Goal: Task Accomplishment & Management: Manage account settings

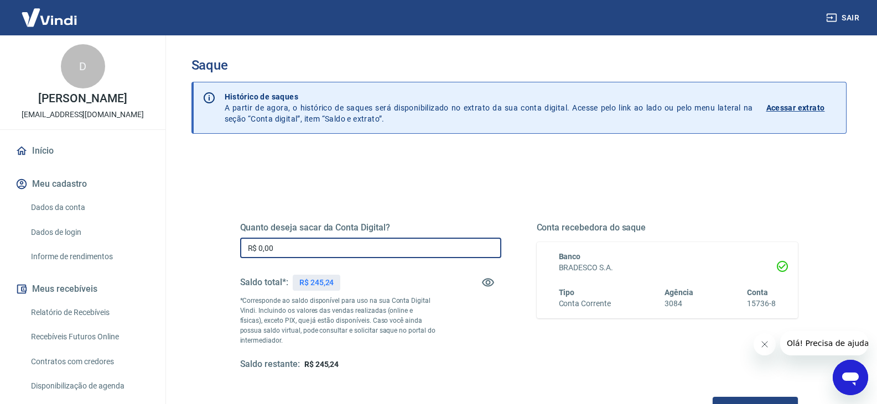
click at [311, 248] on input "R$ 0,00" at bounding box center [370, 248] width 261 height 20
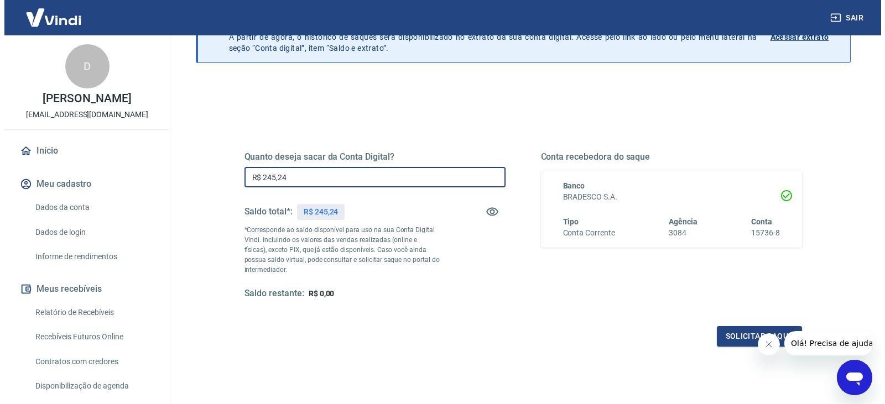
scroll to position [111, 0]
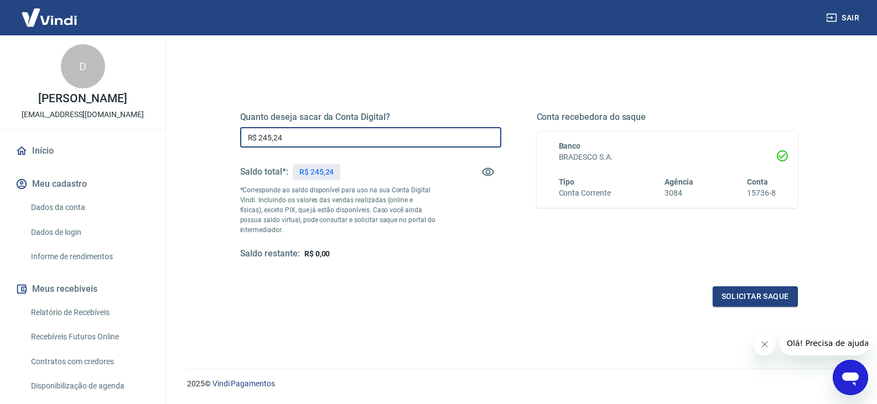
type input "R$ 245,24"
click at [791, 311] on div "Quanto deseja sacar da Conta Digital? R$ 245,24 ​ Saldo total*: R$ 245,24 *Corr…" at bounding box center [519, 191] width 584 height 257
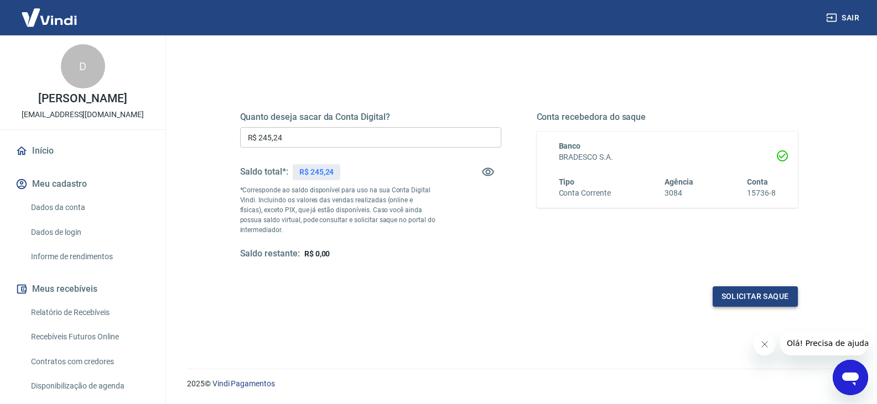
click at [773, 304] on button "Solicitar saque" at bounding box center [754, 297] width 85 height 20
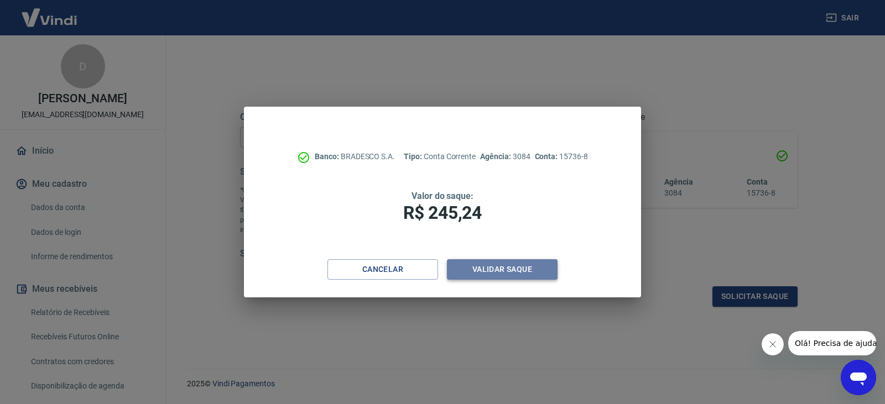
click at [511, 273] on button "Validar saque" at bounding box center [502, 269] width 111 height 20
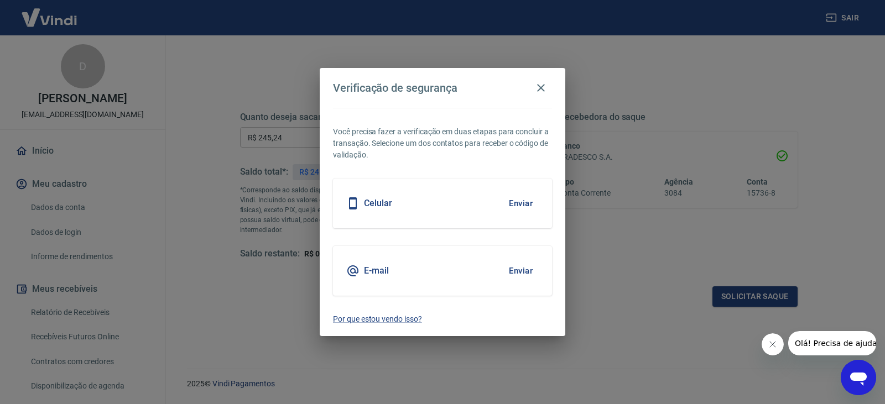
click at [528, 202] on button "Enviar" at bounding box center [521, 203] width 36 height 23
click at [525, 197] on button "Enviar" at bounding box center [521, 203] width 36 height 23
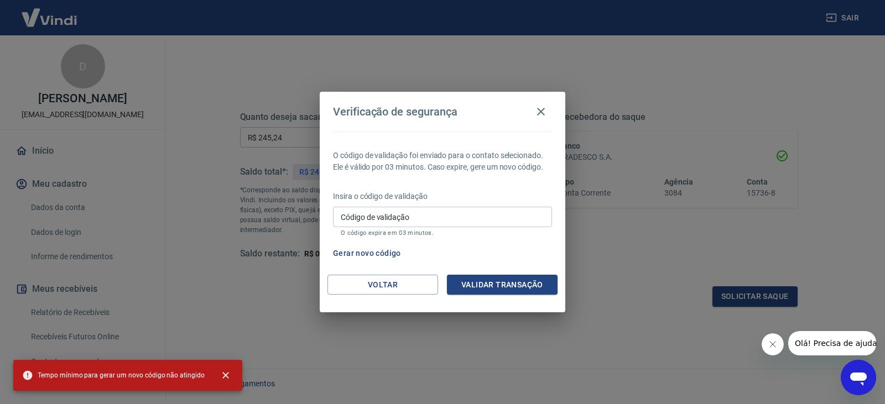
click at [403, 215] on div "Código de validação Código de validação O código expira em 03 minutos." at bounding box center [442, 222] width 219 height 30
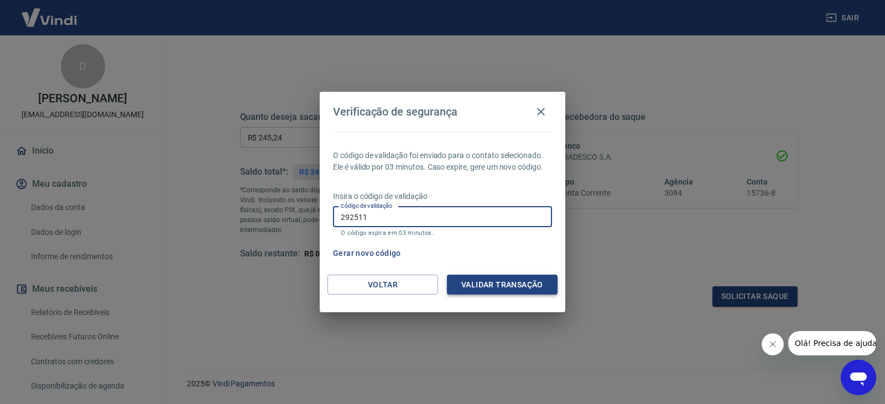
type input "292511"
click at [457, 277] on button "Validar transação" at bounding box center [502, 285] width 111 height 20
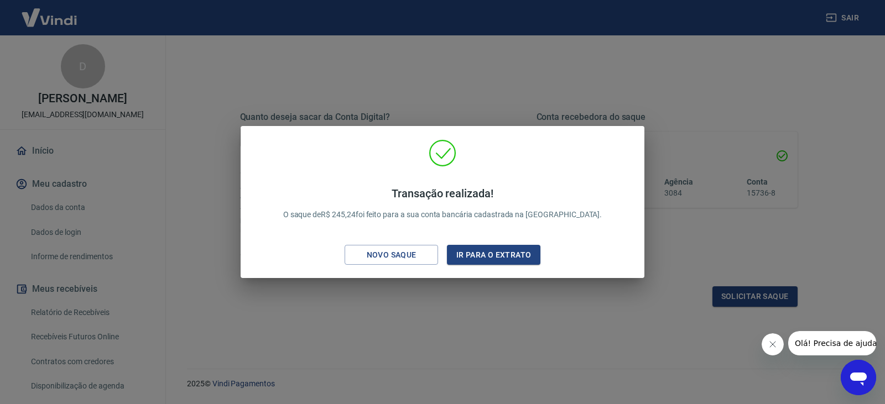
click at [452, 76] on div "Transação realizada! O saque de R$ 245,24 foi feito para a sua conta bancária c…" at bounding box center [442, 202] width 885 height 404
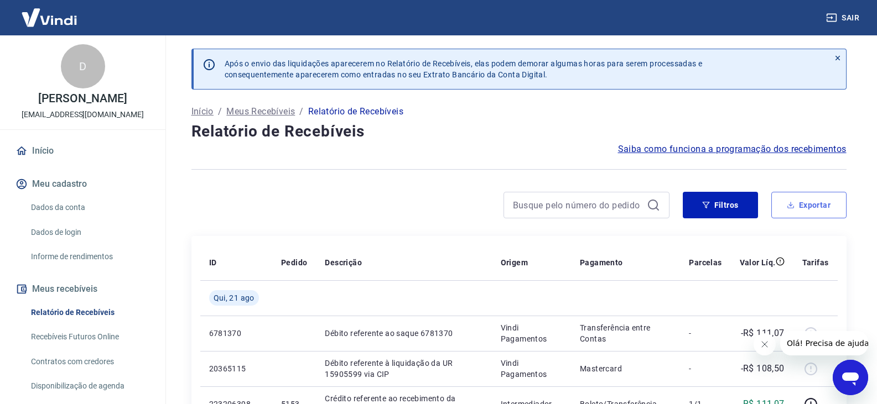
click at [787, 209] on button "Exportar" at bounding box center [808, 205] width 75 height 27
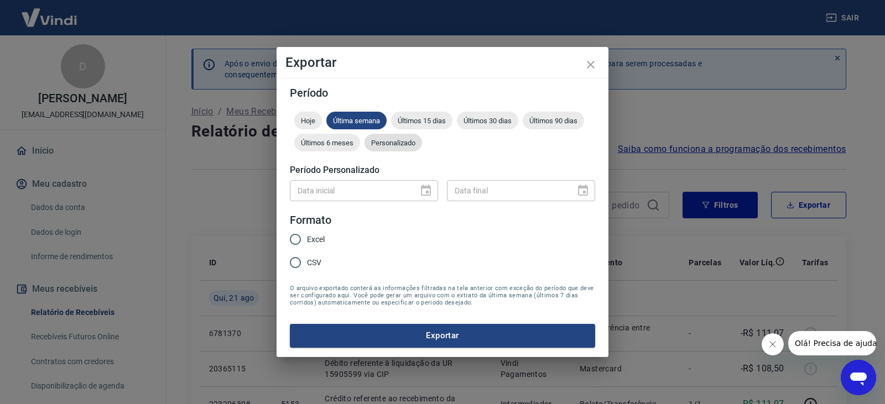
click at [403, 135] on div "Personalizado" at bounding box center [393, 143] width 58 height 18
click at [424, 197] on button "Choose date" at bounding box center [426, 191] width 22 height 22
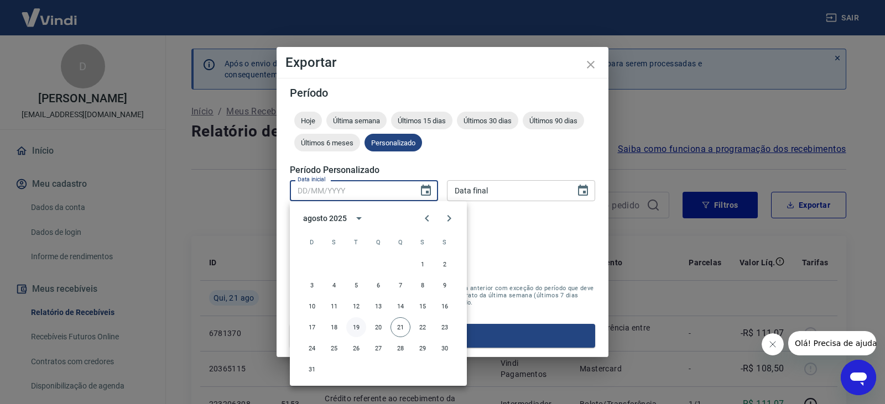
click at [350, 325] on button "19" at bounding box center [356, 327] width 20 height 20
type input "[DATE]"
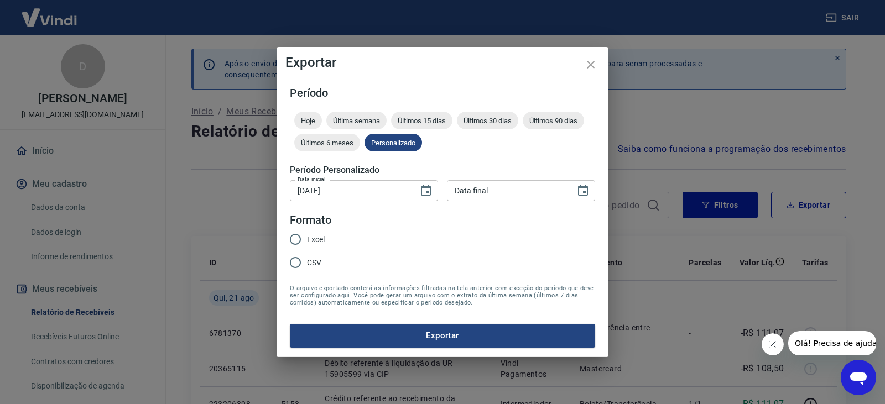
click at [513, 174] on h5 "Período Personalizado" at bounding box center [442, 170] width 305 height 11
click at [513, 183] on div "Data inicial [DATE] Data inicial Data final Data final" at bounding box center [442, 189] width 305 height 27
type input "DD/MM/YYYY"
click at [513, 183] on input "DD/MM/YYYY" at bounding box center [507, 190] width 121 height 20
click at [498, 189] on input "DD/MM/YYYY" at bounding box center [507, 190] width 121 height 20
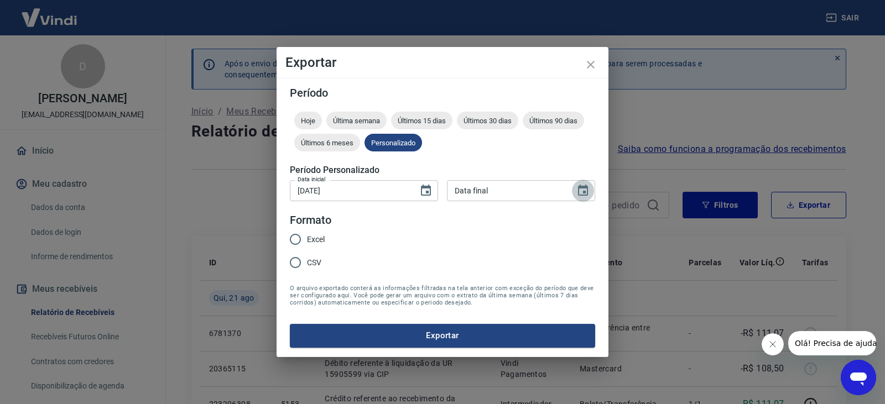
click at [584, 199] on button "Choose date" at bounding box center [583, 191] width 22 height 22
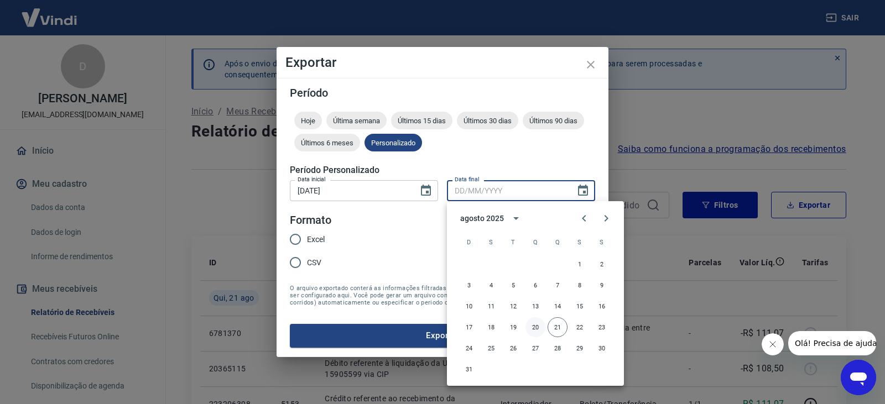
click at [540, 332] on button "20" at bounding box center [535, 327] width 20 height 20
type input "20/08/2025"
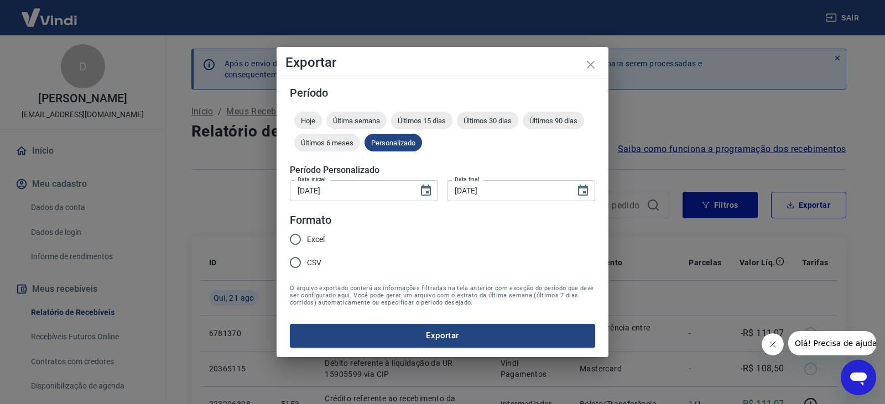
click at [293, 241] on input "Excel" at bounding box center [295, 239] width 23 height 23
radio input "true"
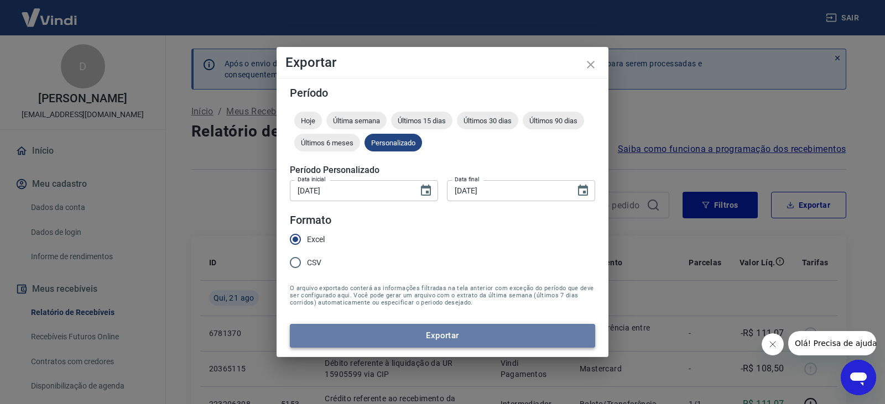
click at [320, 325] on button "Exportar" at bounding box center [442, 335] width 305 height 23
